Goal: Task Accomplishment & Management: Complete application form

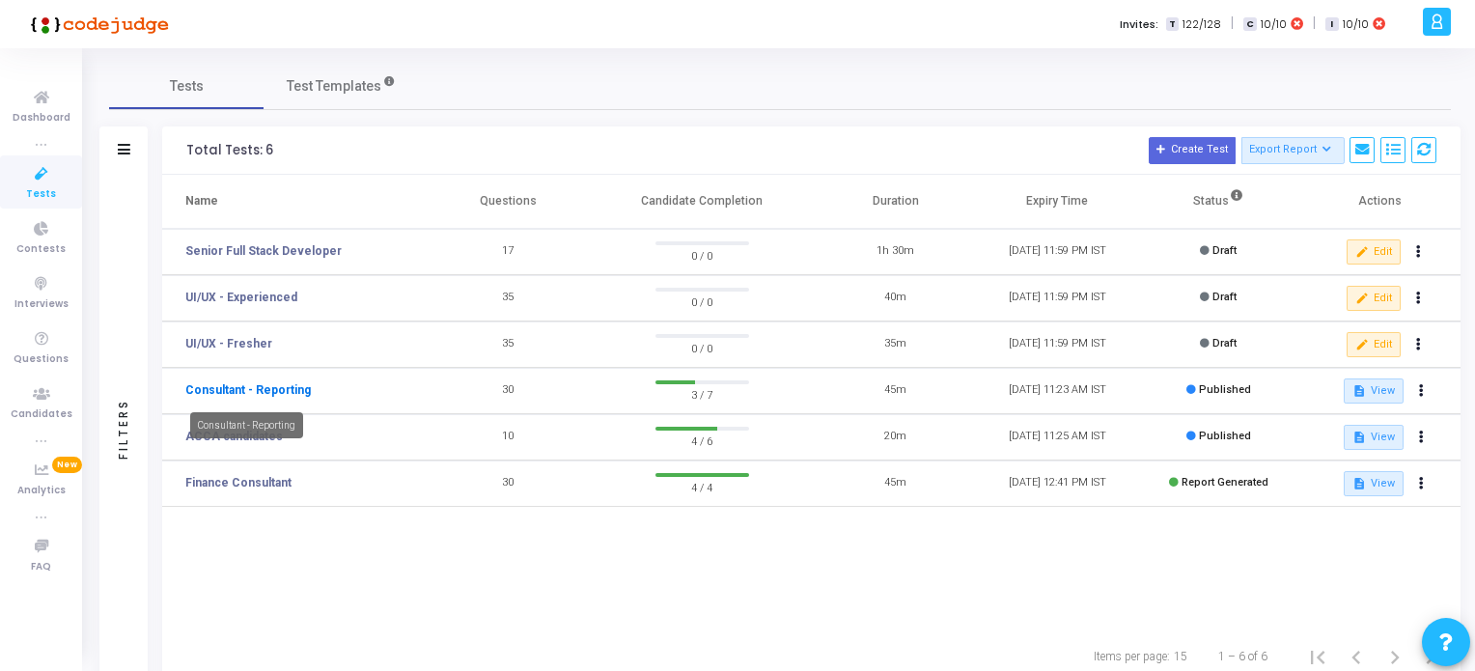
click at [248, 388] on link "Consultant - Reporting" at bounding box center [247, 389] width 125 height 17
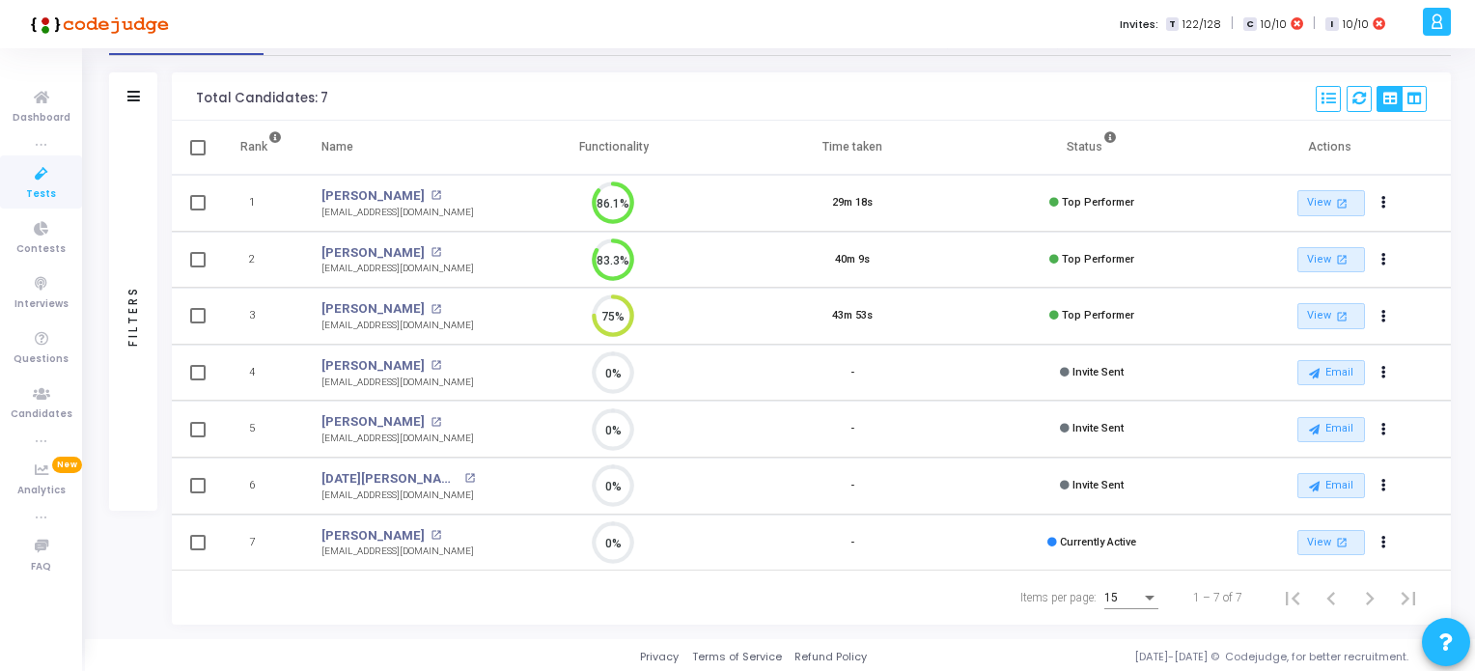
click at [30, 181] on icon at bounding box center [41, 174] width 41 height 24
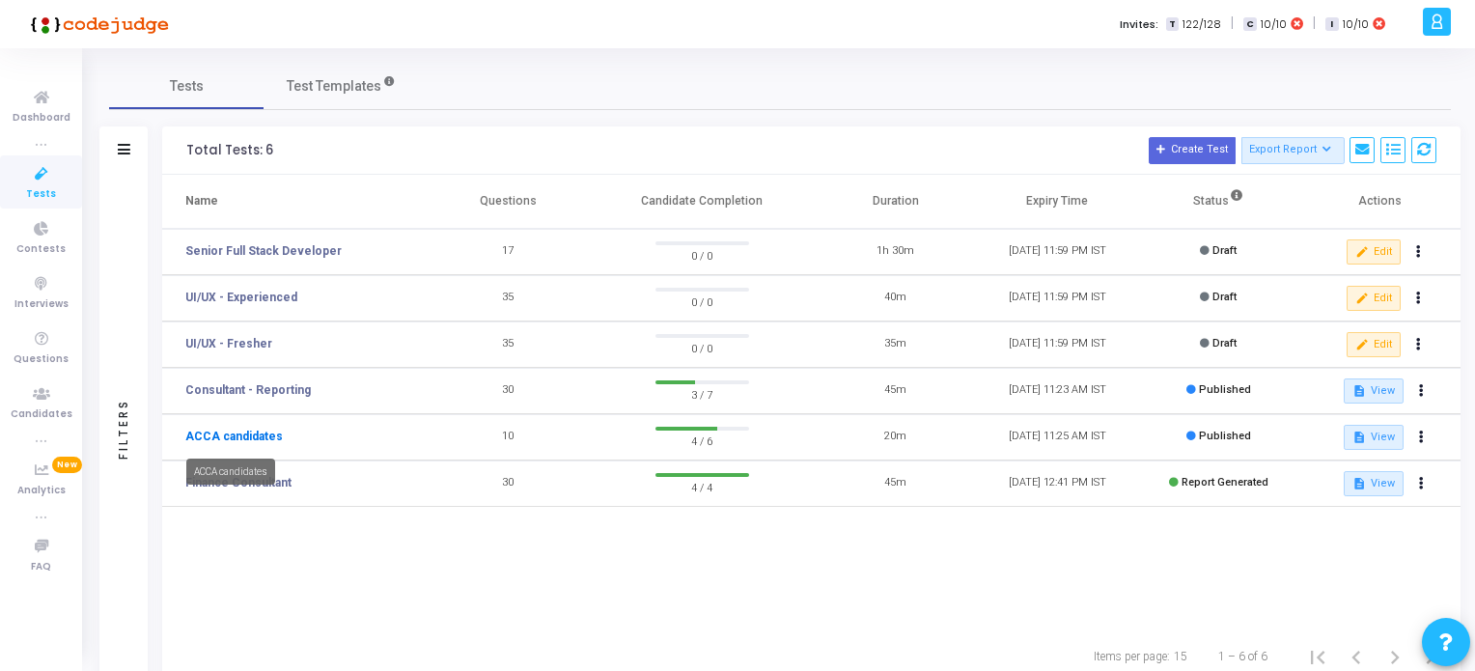
click at [234, 435] on link "ACCA candidates" at bounding box center [233, 435] width 97 height 17
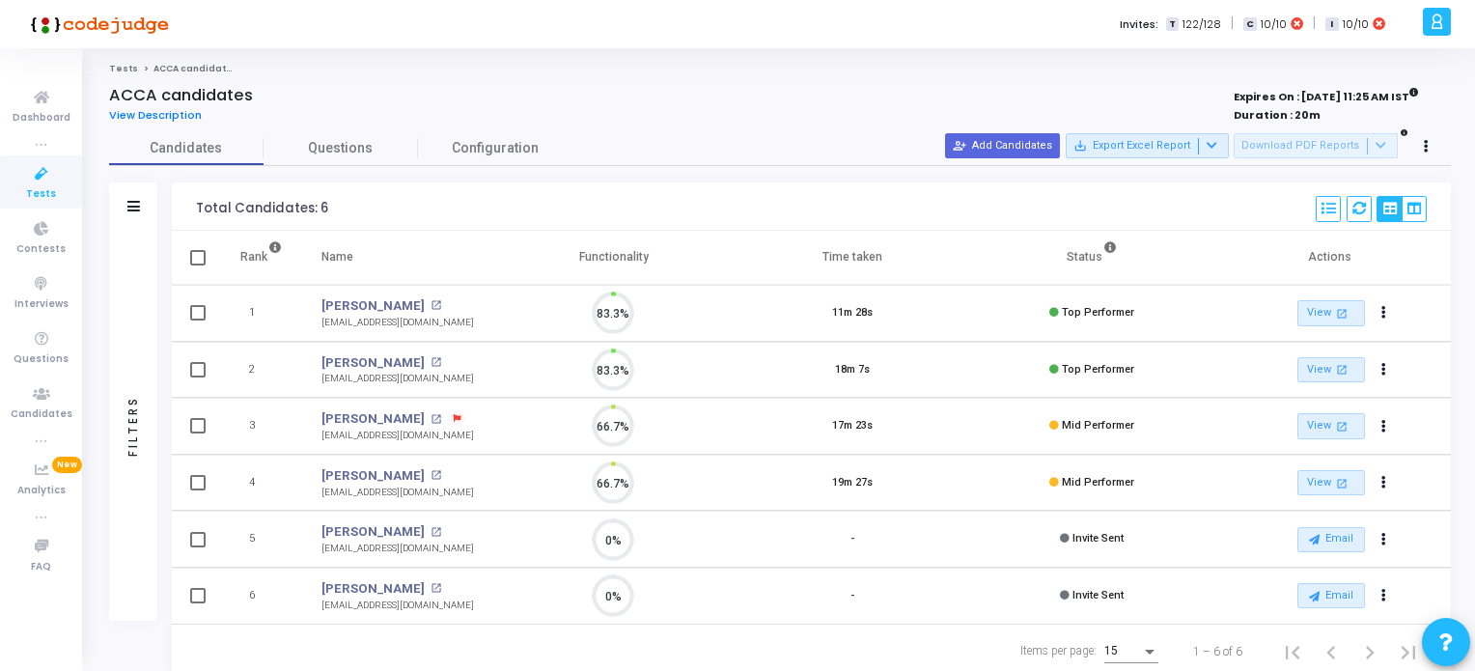
scroll to position [40, 49]
click at [42, 178] on icon at bounding box center [41, 174] width 41 height 24
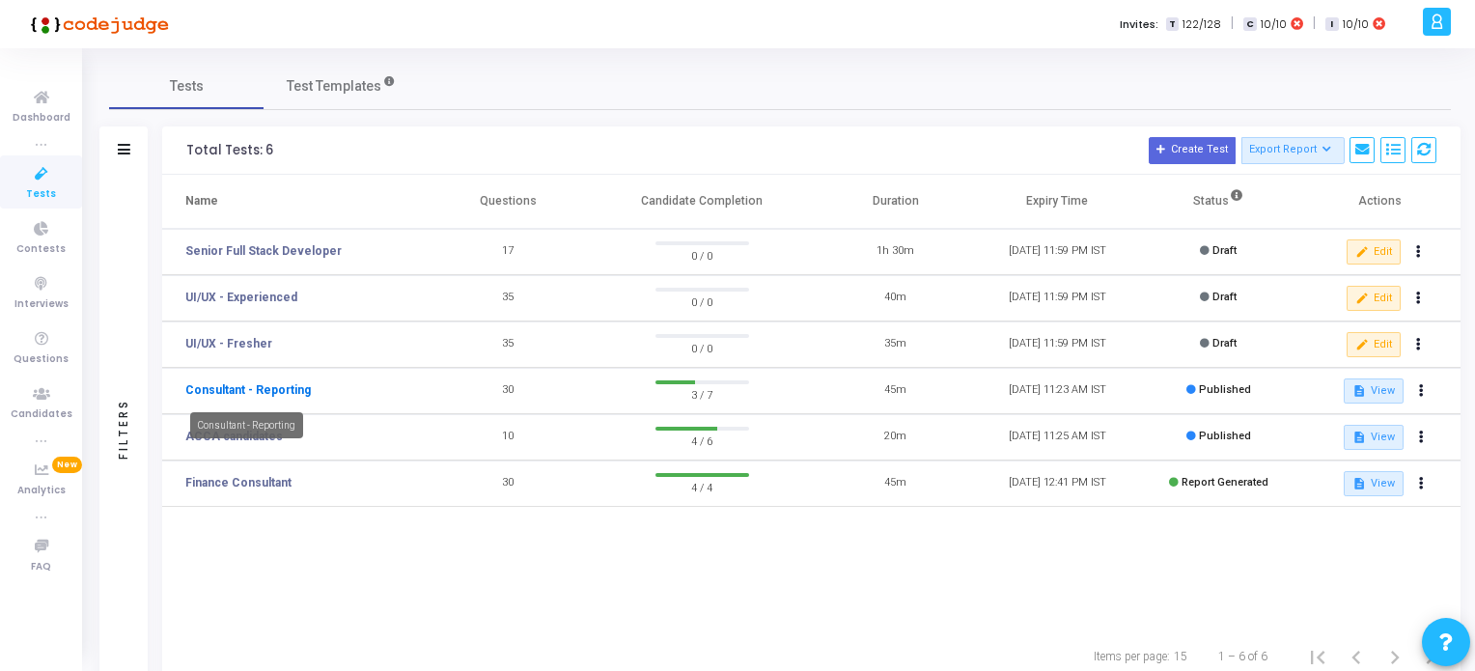
click at [262, 393] on link "Consultant - Reporting" at bounding box center [247, 389] width 125 height 17
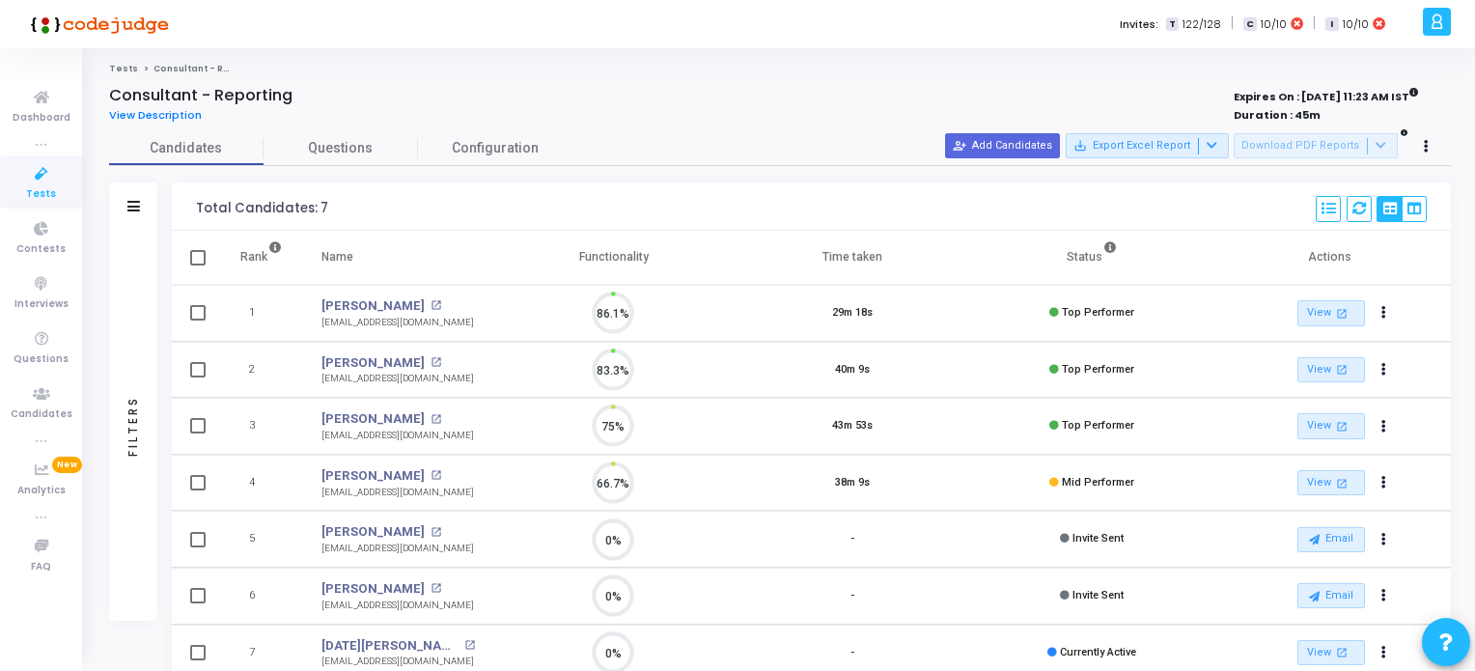
scroll to position [40, 49]
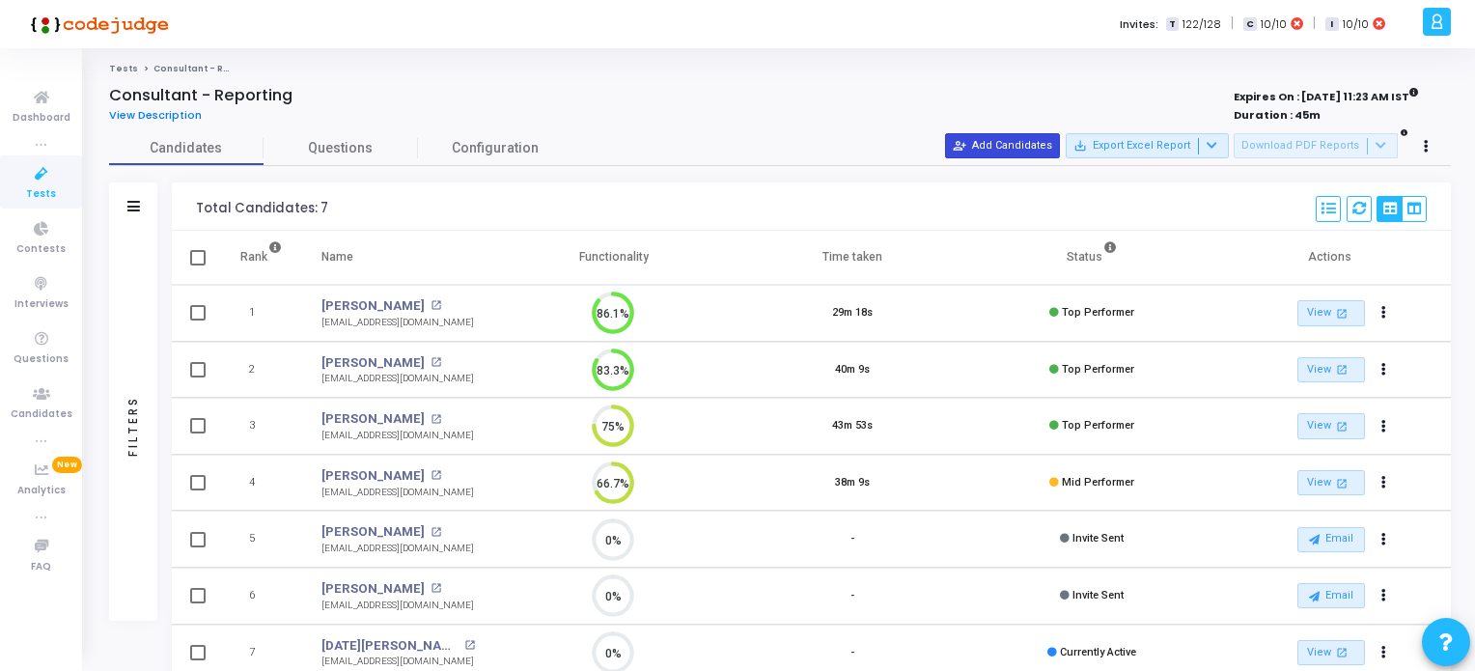
click at [1018, 148] on button "person_add_alt Add Candidates" at bounding box center [1002, 145] width 115 height 25
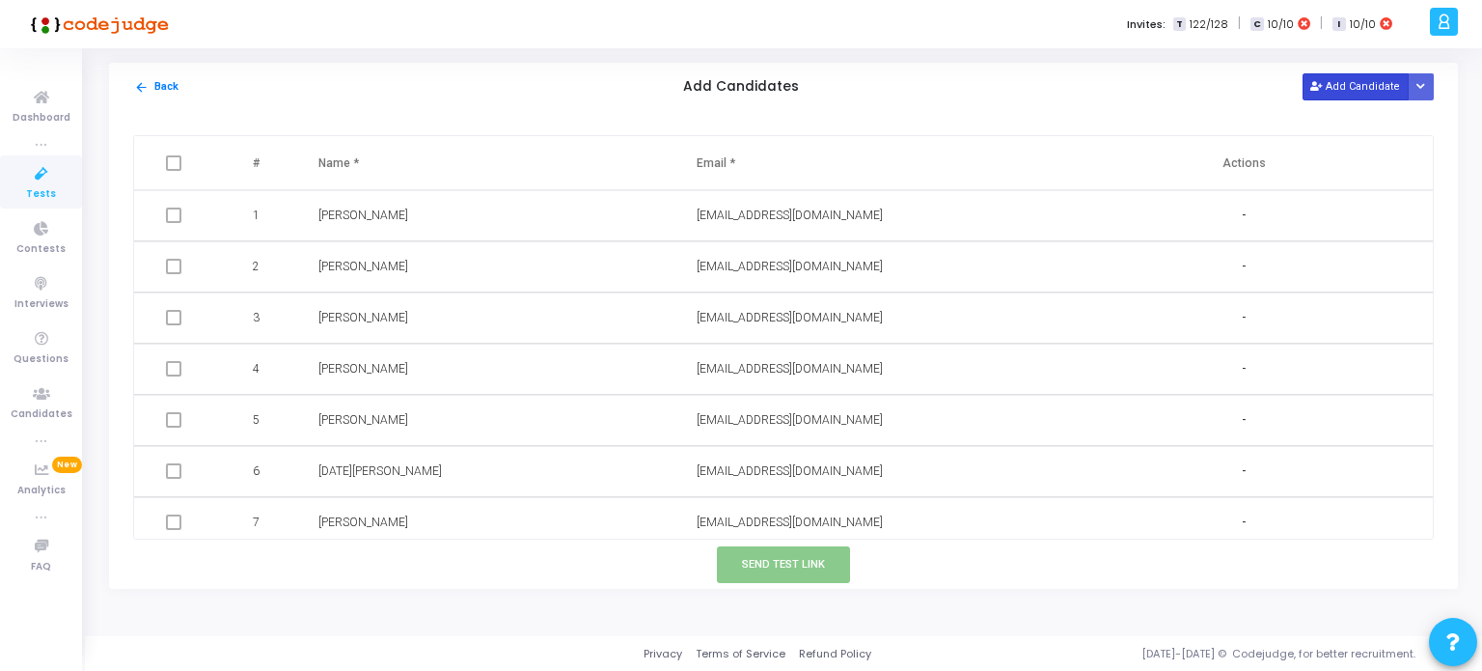
click at [1345, 88] on button "Add Candidate" at bounding box center [1356, 86] width 106 height 26
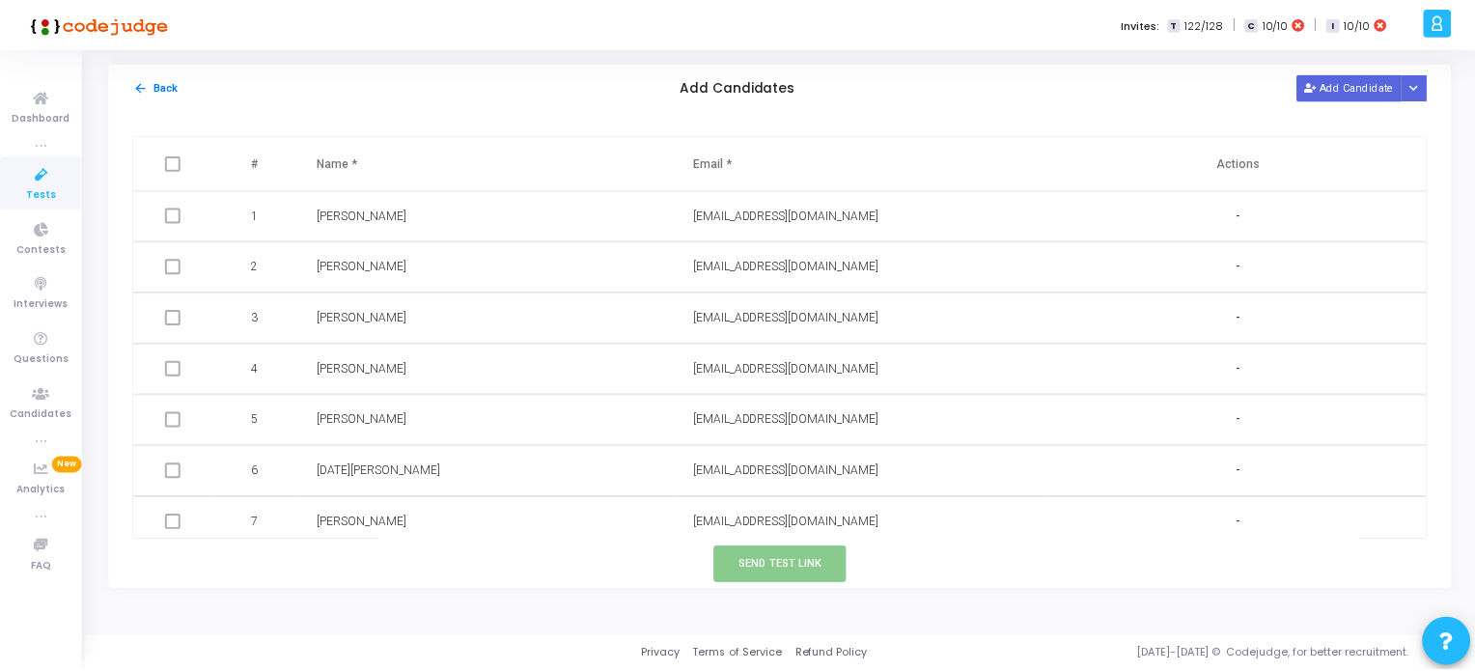
scroll to position [60, 0]
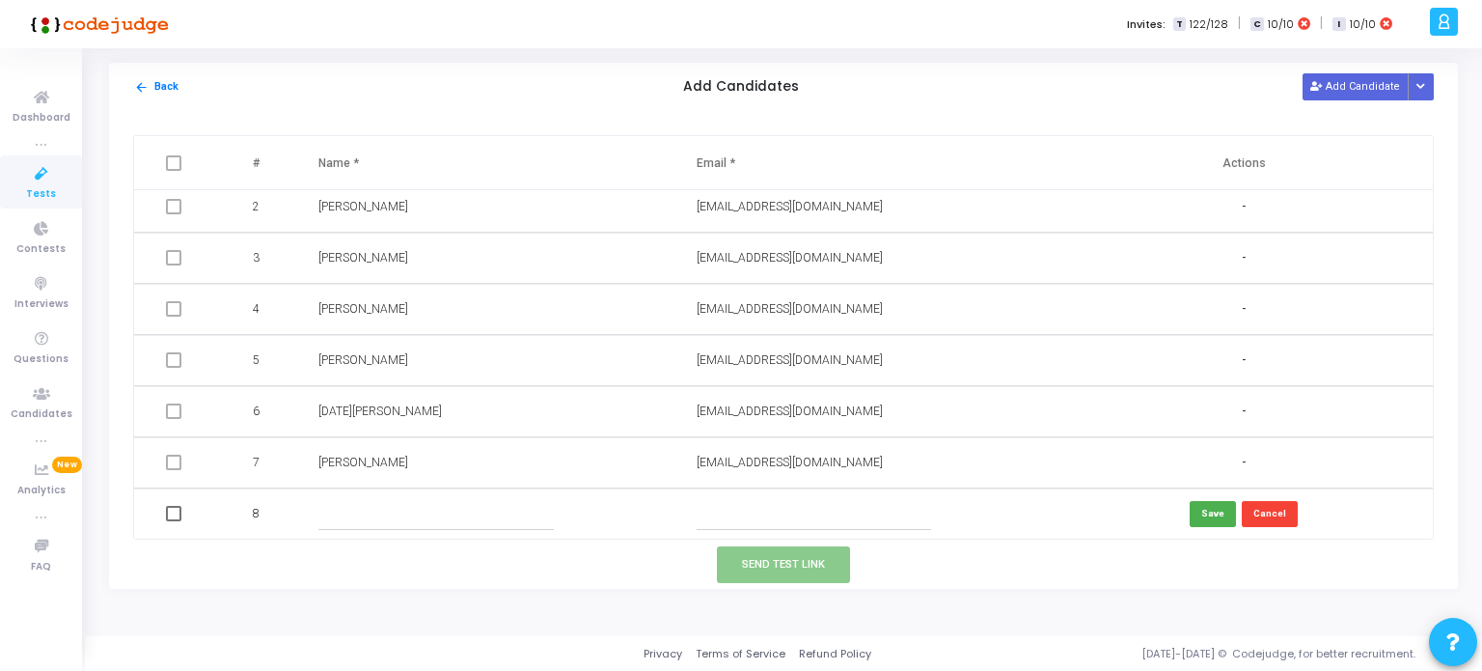
paste input ""[PERSON_NAME]" <[EMAIL_ADDRESS][DOMAIN_NAME]>"
click at [748, 507] on input ""[PERSON_NAME]" <[EMAIL_ADDRESS][DOMAIN_NAME]>" at bounding box center [814, 514] width 234 height 32
click at [830, 506] on input "[EMAIL_ADDRESS][DOMAIN_NAME]>" at bounding box center [814, 514] width 234 height 32
type input "[EMAIL_ADDRESS][DOMAIN_NAME]"
click at [354, 511] on input "text" at bounding box center [435, 514] width 234 height 32
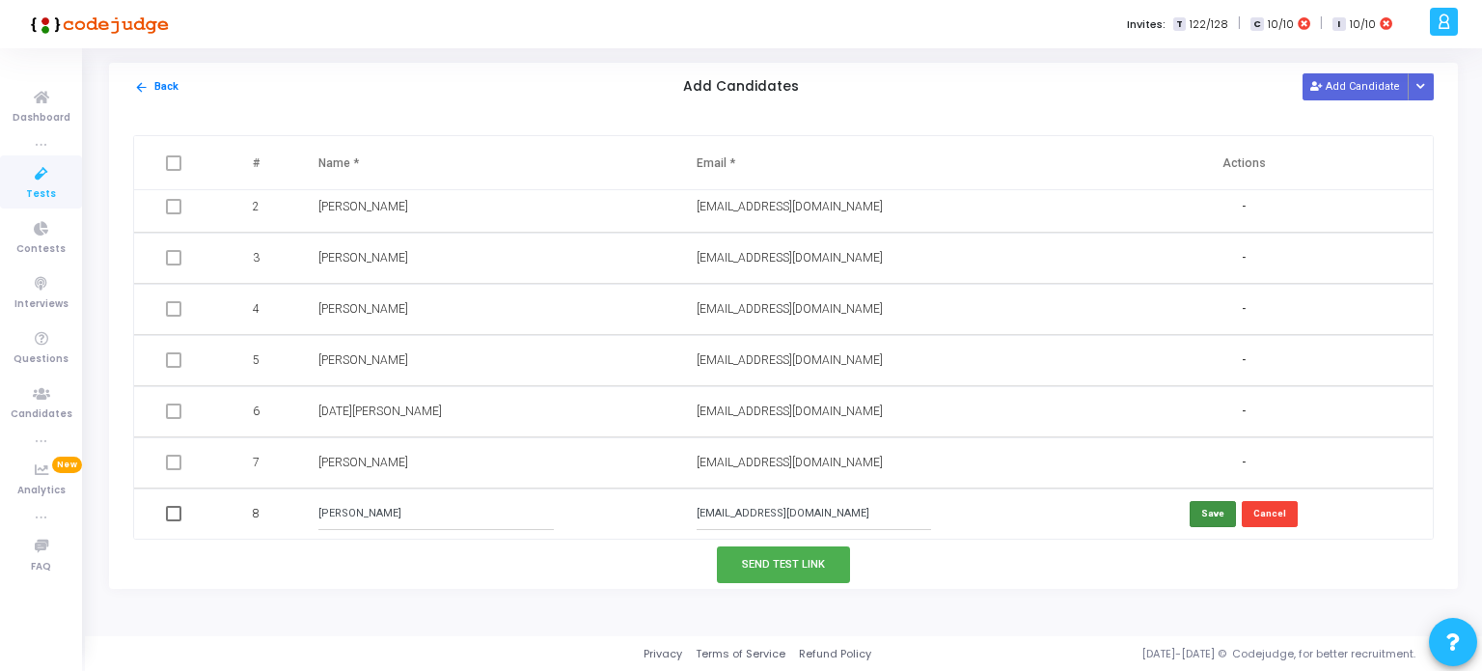
type input "[PERSON_NAME]"
click at [1217, 509] on button "Save" at bounding box center [1213, 514] width 46 height 26
click at [786, 566] on button "Send Test Link" at bounding box center [783, 564] width 133 height 36
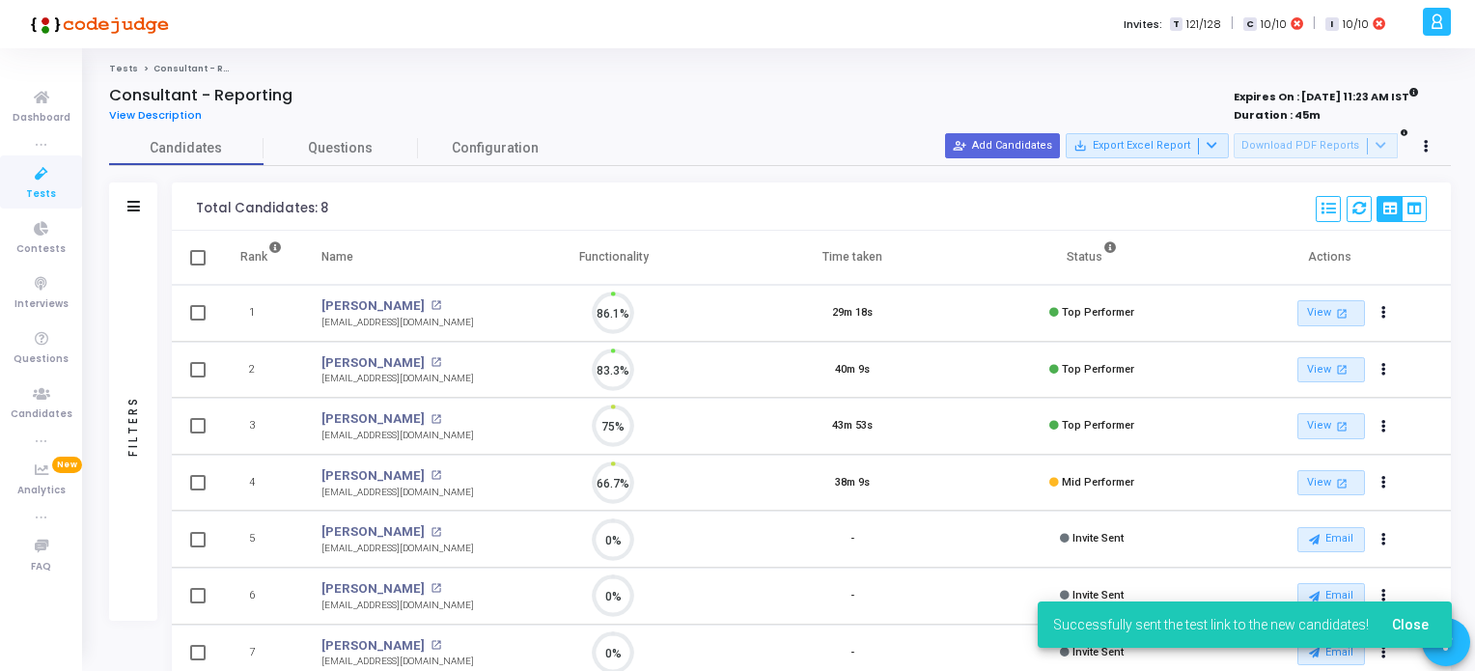
scroll to position [40, 49]
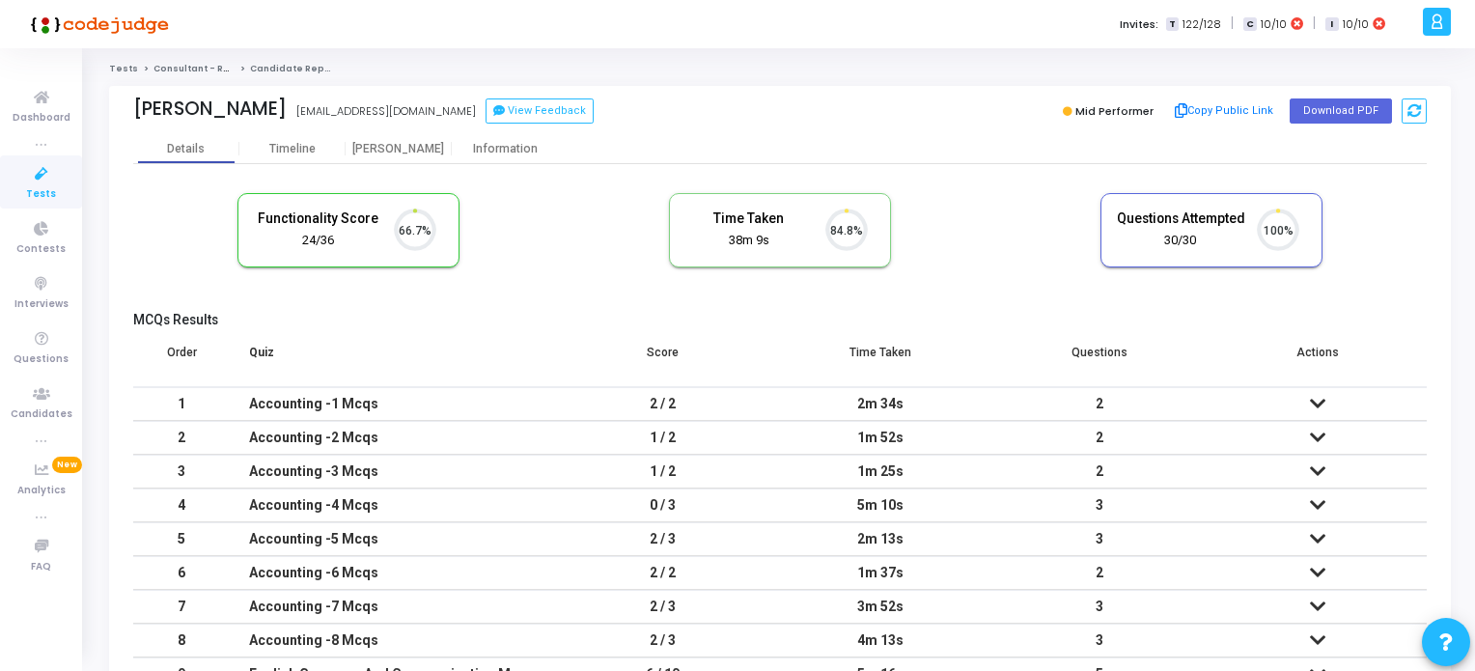
scroll to position [40, 49]
click at [44, 179] on icon at bounding box center [41, 174] width 41 height 24
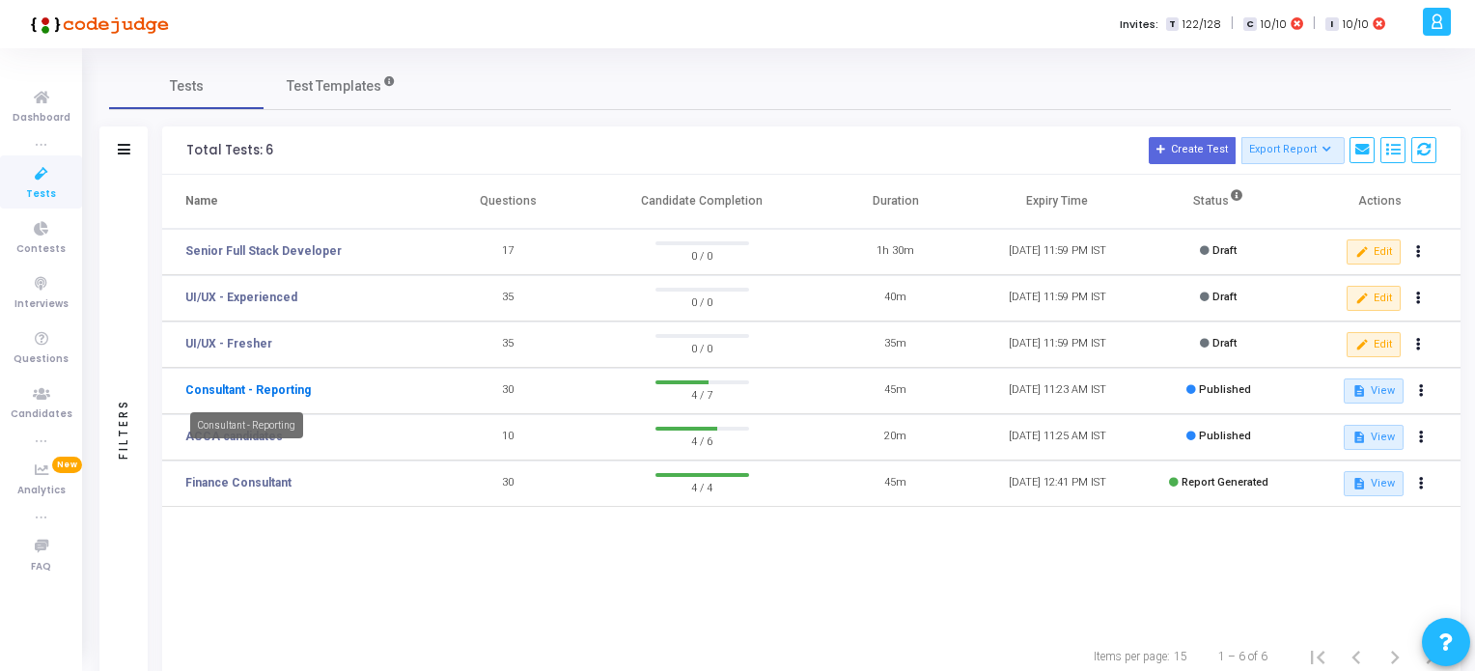
click at [236, 395] on link "Consultant - Reporting" at bounding box center [247, 389] width 125 height 17
